Goal: Task Accomplishment & Management: Manage account settings

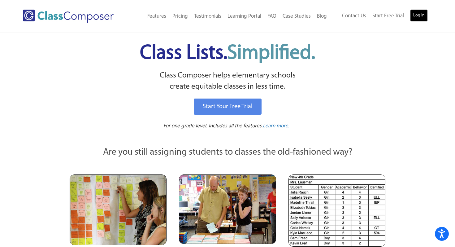
click at [418, 14] on link "Log In" at bounding box center [420, 15] width 18 height 12
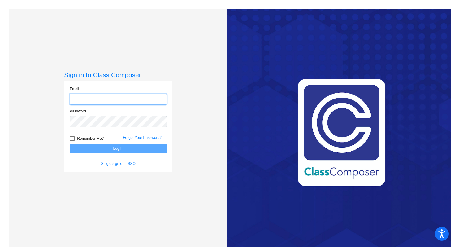
type input "[PERSON_NAME][EMAIL_ADDRESS][PERSON_NAME][DOMAIN_NAME]"
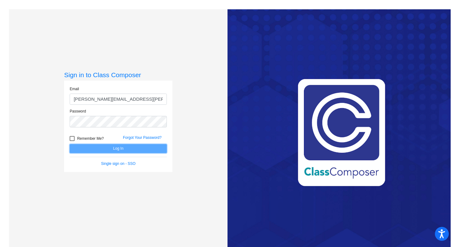
click at [116, 149] on button "Log In" at bounding box center [118, 148] width 97 height 9
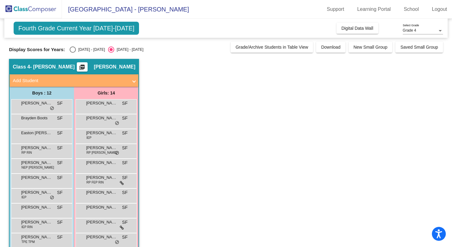
click at [73, 50] on div "Select an option" at bounding box center [73, 49] width 6 height 6
click at [73, 53] on input "2024 - 2025" at bounding box center [73, 53] width 0 height 0
radio input "true"
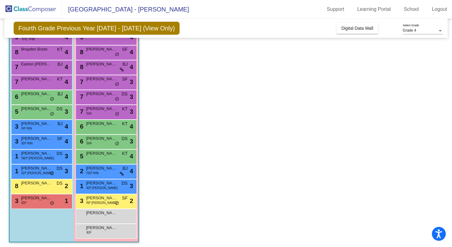
scroll to position [70, 0]
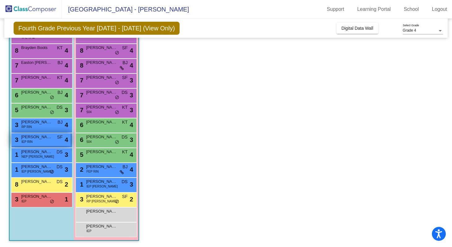
click at [34, 141] on div "3 Jacob Arnold IEP RIN SF lock do_not_disturb_alt 4" at bounding box center [40, 139] width 59 height 13
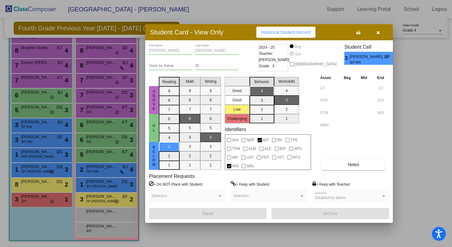
click at [380, 32] on button "button" at bounding box center [378, 32] width 20 height 11
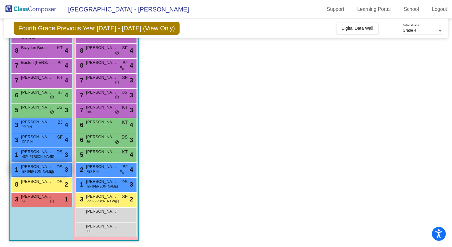
click at [33, 171] on span "IEP RIN MIN" at bounding box center [36, 171] width 31 height 5
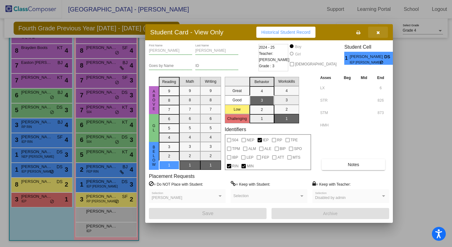
click at [380, 32] on button "button" at bounding box center [378, 32] width 20 height 11
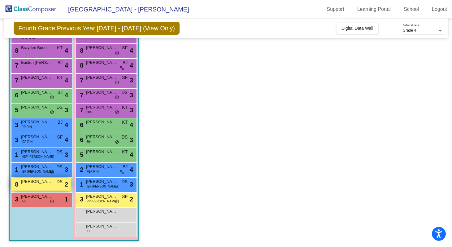
scroll to position [0, 0]
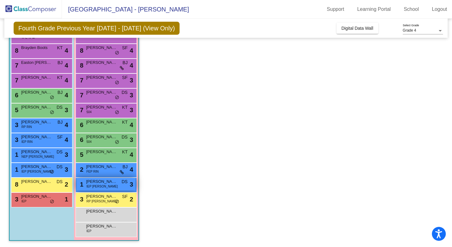
click at [105, 185] on div "1 Myla Winter IEP RIN MIN DS lock do_not_disturb_alt 3" at bounding box center [106, 184] width 59 height 13
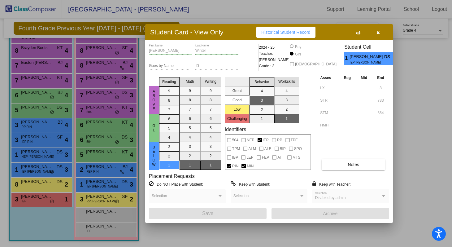
click at [380, 33] on icon "button" at bounding box center [378, 32] width 3 height 4
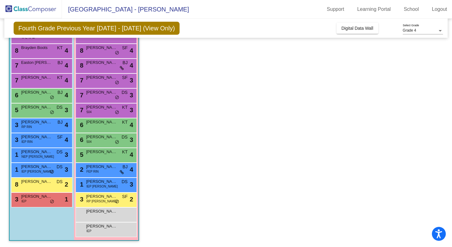
click at [191, 116] on app-classroom "Class 4 - Fitzpatrick picture_as_pdf Susan Fitzpatrick Add Student First Name L…" at bounding box center [226, 118] width 434 height 258
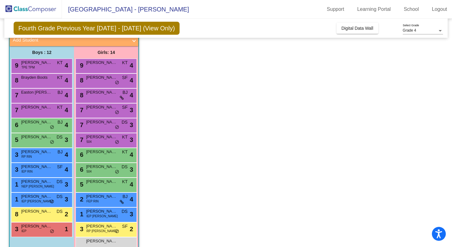
scroll to position [70, 0]
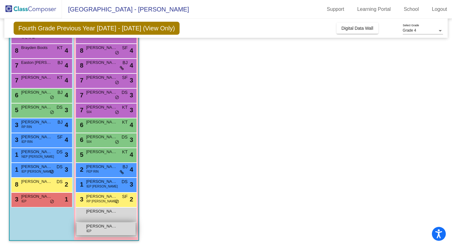
click at [100, 231] on div "Clairlynn Mosher IEP lock do_not_disturb_alt" at bounding box center [106, 228] width 59 height 13
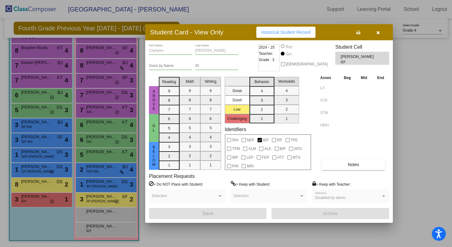
click at [380, 34] on icon "button" at bounding box center [378, 32] width 3 height 4
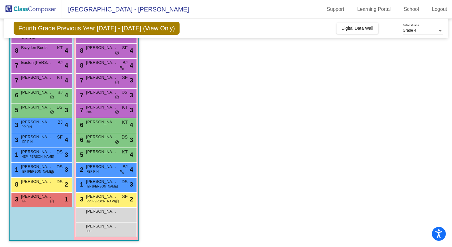
click at [347, 154] on app-classroom "Class 4 - Fitzpatrick picture_as_pdf Susan Fitzpatrick Add Student First Name L…" at bounding box center [226, 118] width 434 height 258
drag, startPoint x: 347, startPoint y: 154, endPoint x: 408, endPoint y: 36, distance: 132.2
click at [347, 153] on app-classroom "Class 4 - Fitzpatrick picture_as_pdf Susan Fitzpatrick Add Student First Name L…" at bounding box center [226, 118] width 434 height 258
click at [442, 6] on link "Logout" at bounding box center [439, 9] width 25 height 10
